Goal: Find specific page/section: Find specific page/section

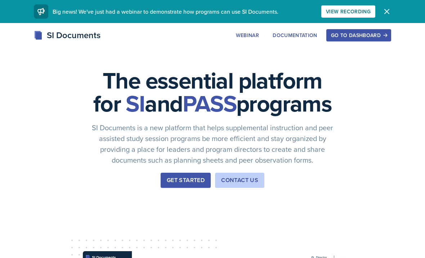
click at [360, 37] on div "Go to Dashboard" at bounding box center [359, 35] width 56 height 6
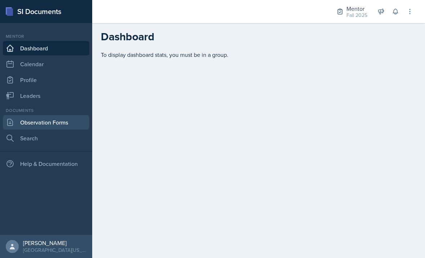
click at [72, 124] on link "Observation Forms" at bounding box center [46, 122] width 87 height 14
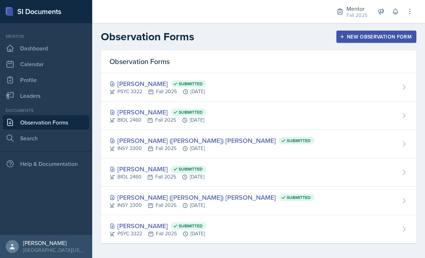
scroll to position [20, 0]
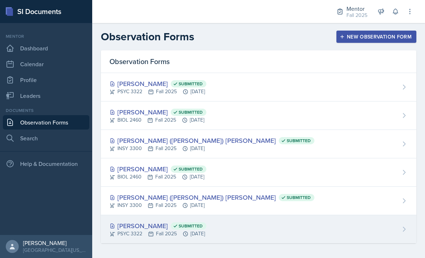
click at [142, 230] on div "PSYC 3322 Fall 2025 [DATE]" at bounding box center [158, 234] width 97 height 8
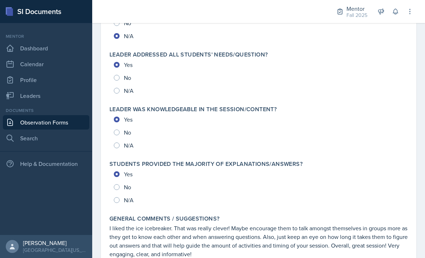
scroll to position [776, 0]
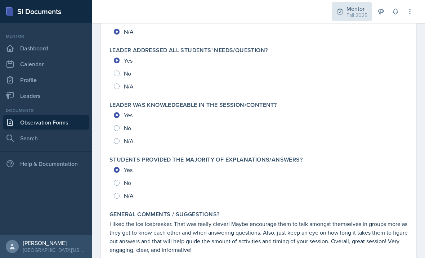
click at [354, 12] on div "Fall 2025" at bounding box center [357, 16] width 21 height 8
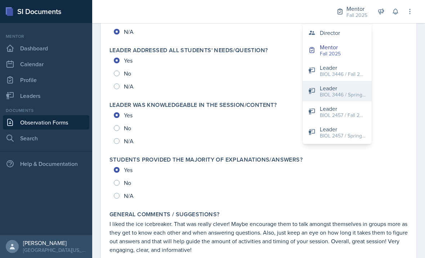
click at [351, 83] on button "Leader BIOL 3446 / Spring 2024" at bounding box center [337, 91] width 69 height 21
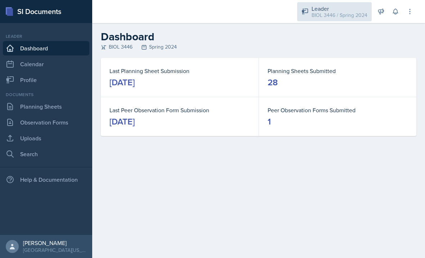
click at [340, 12] on div "BIOL 3446 / Spring 2024" at bounding box center [340, 16] width 56 height 8
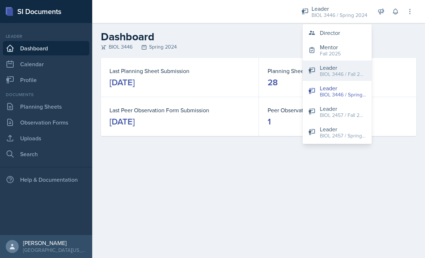
click at [346, 77] on div "BIOL 3446 / Fall 2023" at bounding box center [343, 75] width 46 height 8
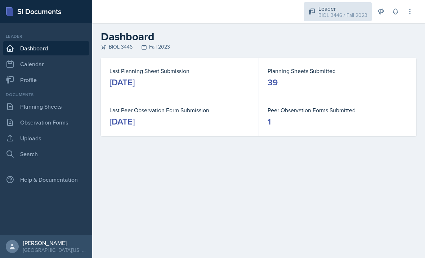
click at [344, 12] on div "BIOL 3446 / Fall 2023" at bounding box center [343, 16] width 49 height 8
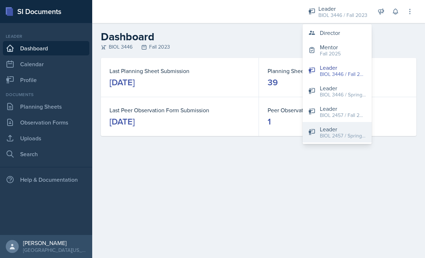
click at [332, 141] on button "Leader BIOL 2457 / Spring 2025" at bounding box center [337, 132] width 69 height 21
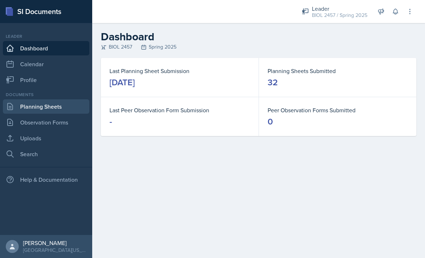
click at [54, 109] on link "Planning Sheets" at bounding box center [46, 106] width 87 height 14
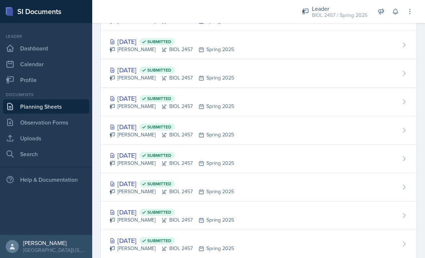
scroll to position [166, 0]
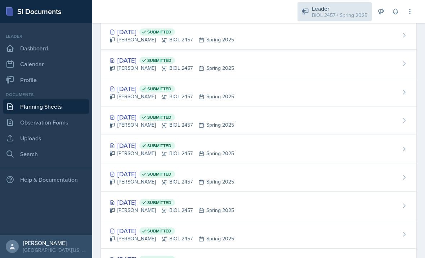
click at [371, 9] on div "Leader BIOL 2457 / Spring 2025" at bounding box center [335, 11] width 74 height 19
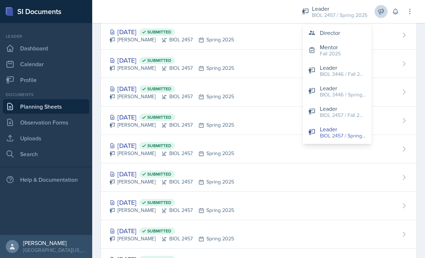
click at [381, 12] on icon at bounding box center [381, 11] width 5 height 5
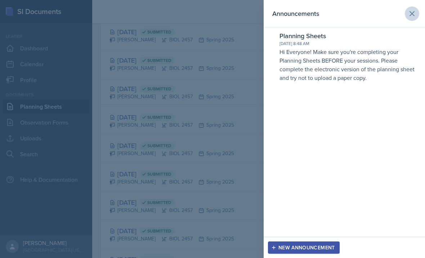
click at [419, 13] on button at bounding box center [412, 13] width 14 height 14
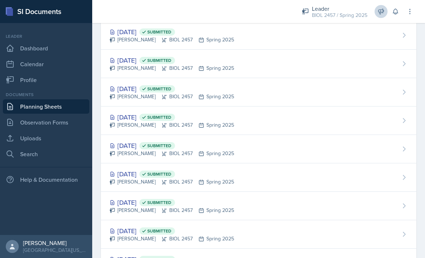
click at [382, 9] on icon at bounding box center [381, 11] width 7 height 7
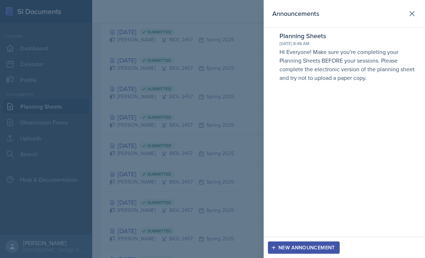
click at [419, 1] on header "Announcements" at bounding box center [344, 14] width 161 height 28
click at [184, 117] on div at bounding box center [212, 129] width 425 height 258
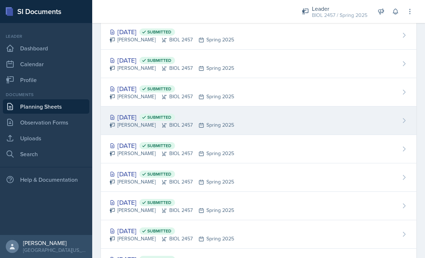
click at [194, 127] on div "[PERSON_NAME] BIOL 2457 Spring 2025" at bounding box center [172, 125] width 125 height 8
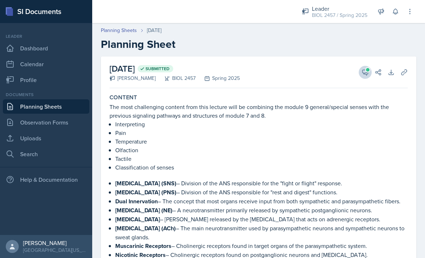
click at [366, 75] on icon at bounding box center [365, 72] width 7 height 7
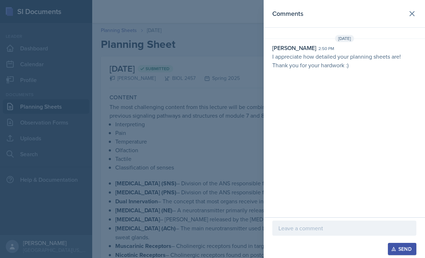
click at [214, 154] on div at bounding box center [212, 129] width 425 height 258
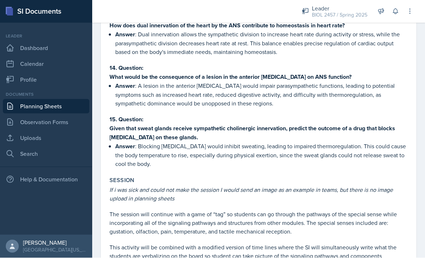
scroll to position [927, 0]
click at [105, 71] on div "[DATE] Submitted [PERSON_NAME] BIOL 2457 Spring 2025 View Comments Comments [DA…" at bounding box center [259, 55] width 316 height 1850
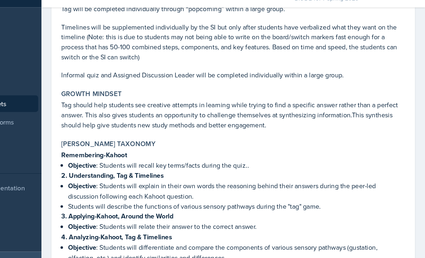
scroll to position [1497, 0]
